Goal: Task Accomplishment & Management: Manage account settings

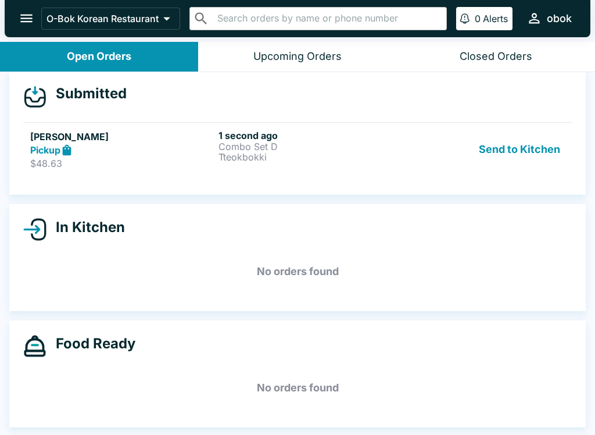
click at [221, 126] on link "[PERSON_NAME] Pickup $48.63 1 second ago Combo Set D Tteokbokki Send to Kitchen" at bounding box center [297, 149] width 549 height 55
click at [220, 126] on link "[PERSON_NAME] Pickup $48.63 1 second ago Combo Set D Tteokbokki Send to Kitchen" at bounding box center [297, 149] width 549 height 55
click at [196, 145] on div "Pickup" at bounding box center [122, 150] width 184 height 13
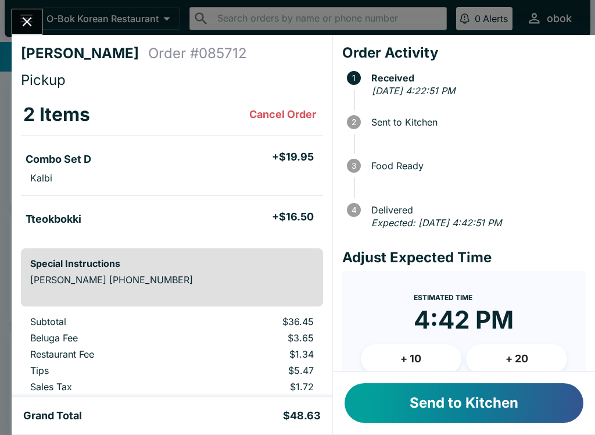
click at [190, 164] on li "Combo Set D + $19.95" at bounding box center [172, 157] width 302 height 24
click at [395, 361] on button "+ 10" at bounding box center [411, 358] width 101 height 29
click at [484, 412] on button "Send to Kitchen" at bounding box center [464, 403] width 239 height 40
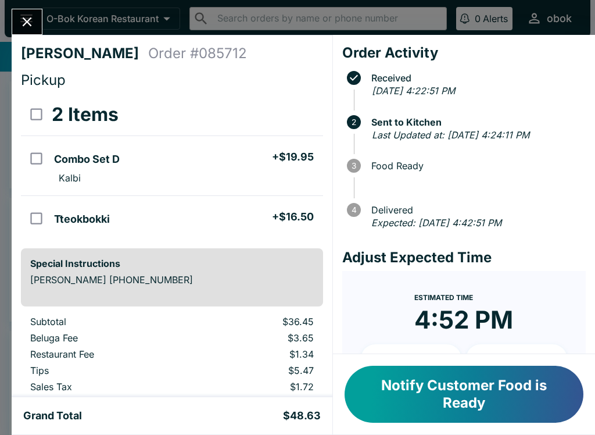
click at [460, 398] on button "Notify Customer Food is Ready" at bounding box center [464, 394] width 239 height 57
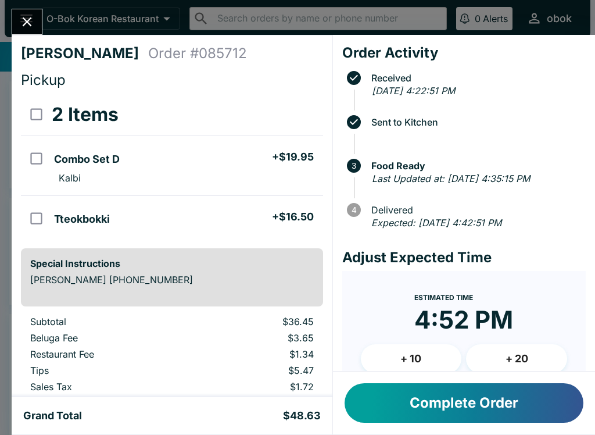
click at [479, 411] on button "Complete Order" at bounding box center [464, 403] width 239 height 40
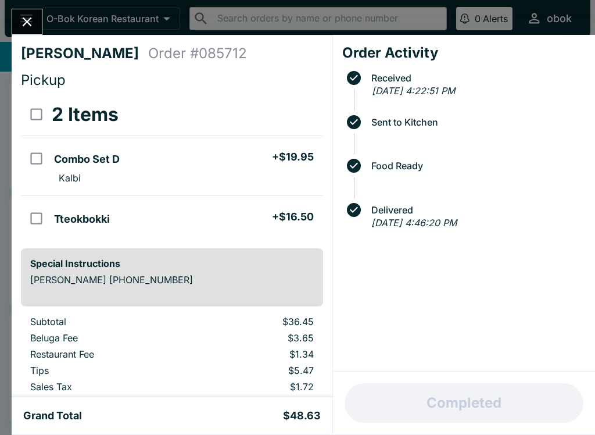
click at [25, 17] on icon "Close" at bounding box center [27, 22] width 16 height 16
